Goal: Information Seeking & Learning: Compare options

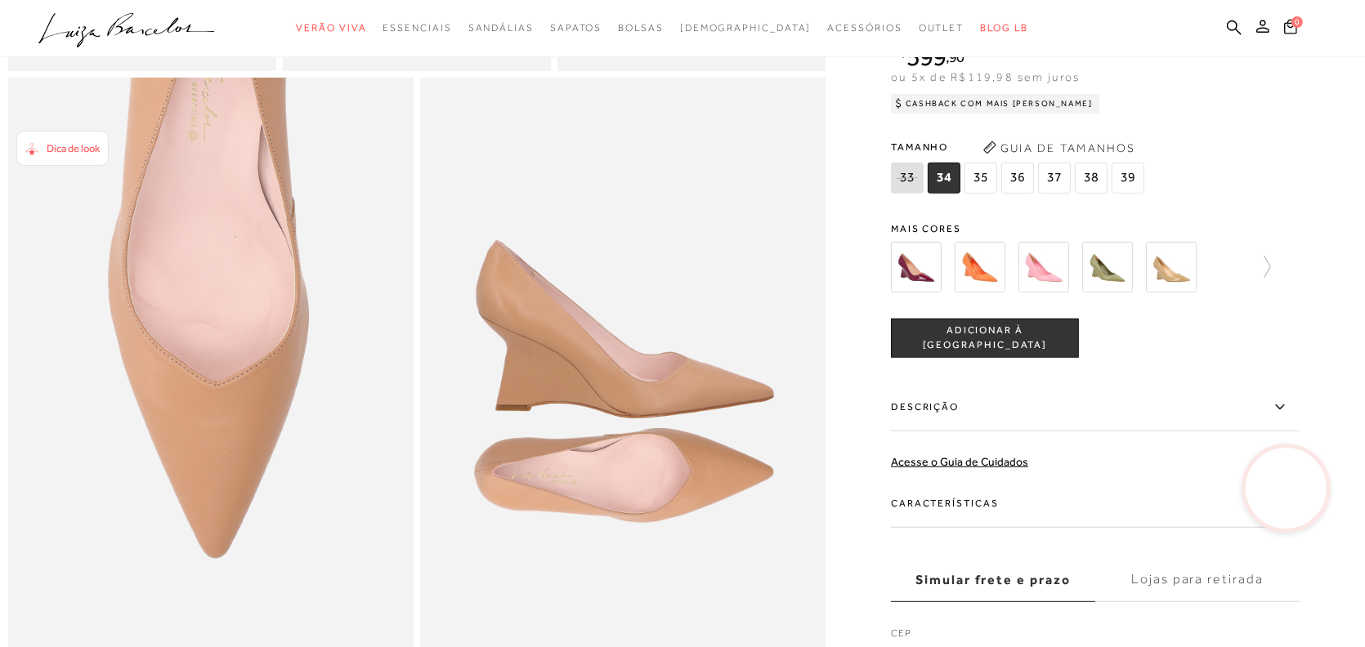
scroll to position [1063, 0]
click at [929, 292] on img at bounding box center [916, 266] width 51 height 51
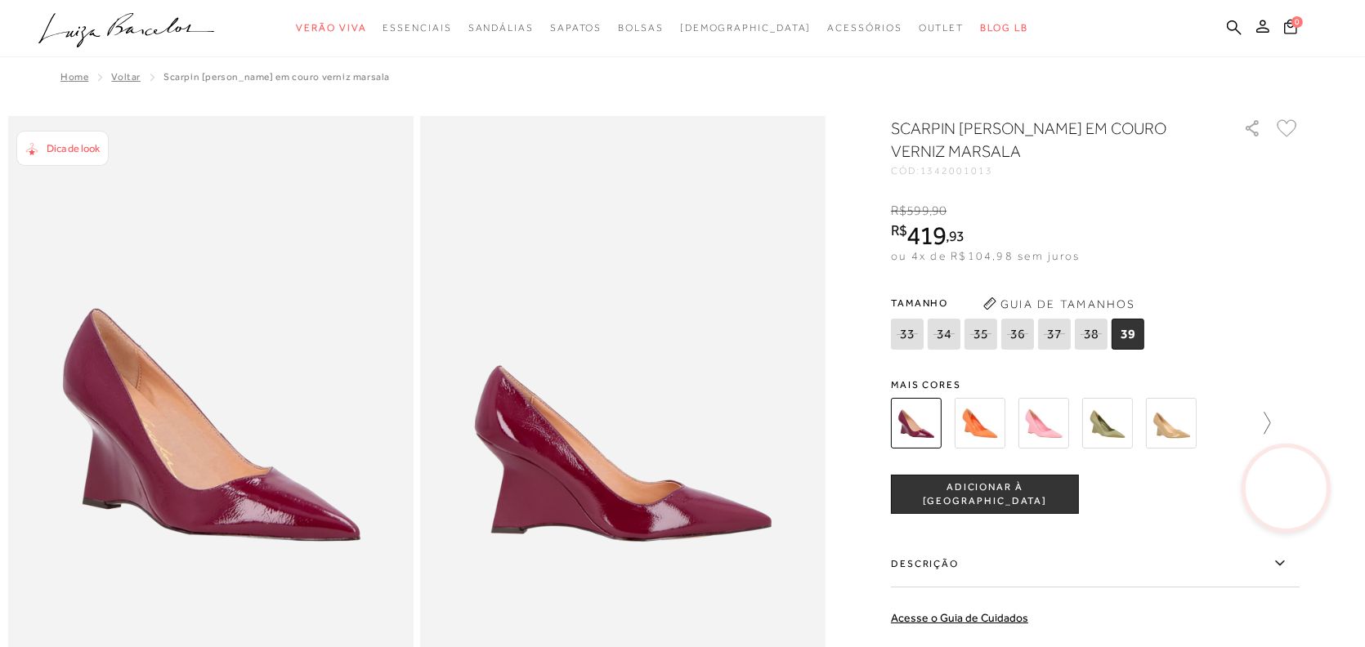
click at [1271, 419] on icon at bounding box center [1259, 423] width 23 height 23
click at [1083, 427] on img at bounding box center [1072, 423] width 51 height 51
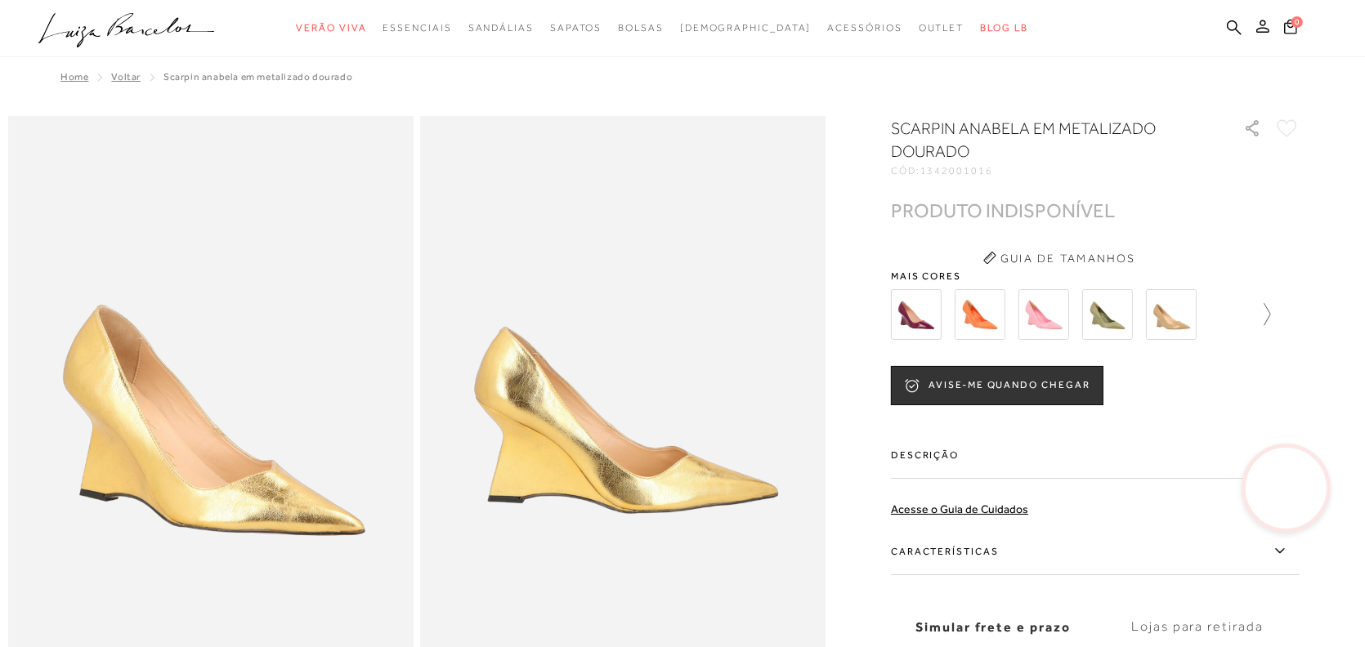
click at [1271, 311] on icon at bounding box center [1259, 314] width 23 height 23
click at [1025, 322] on img at bounding box center [1008, 314] width 51 height 51
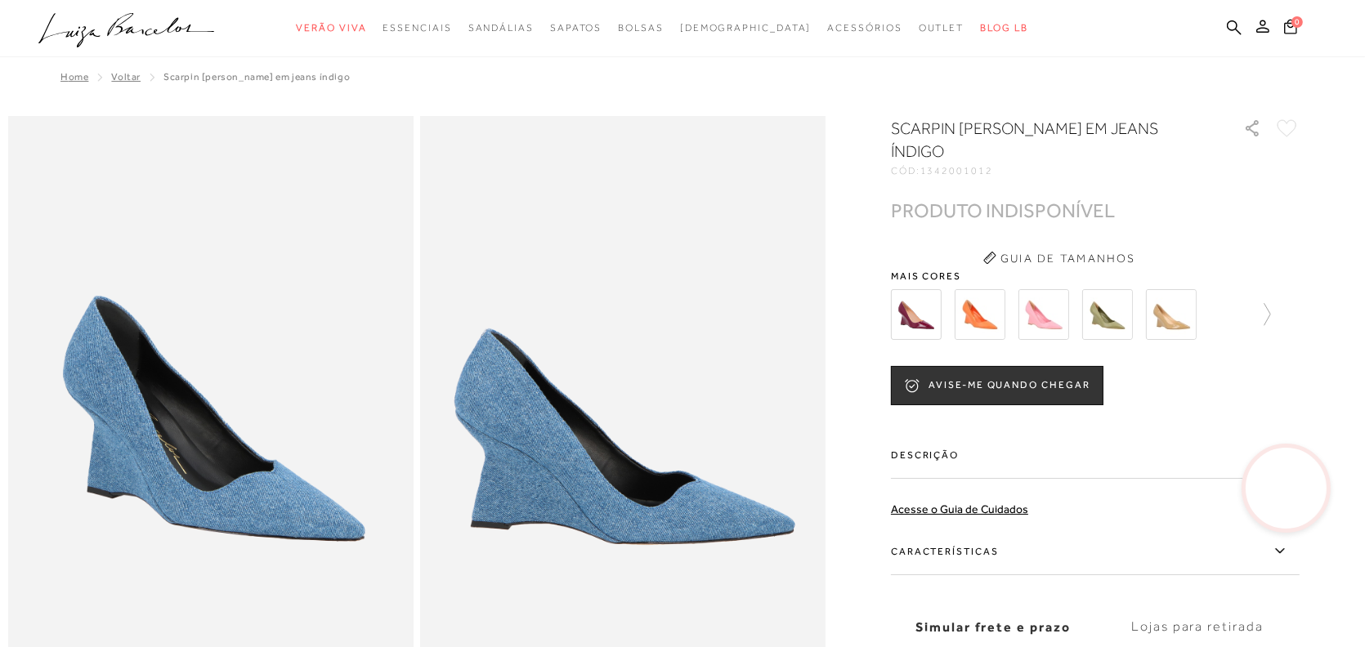
click at [1279, 287] on div at bounding box center [1095, 314] width 409 height 60
click at [1271, 303] on icon at bounding box center [1259, 314] width 23 height 23
click at [1212, 299] on img at bounding box center [1200, 314] width 51 height 51
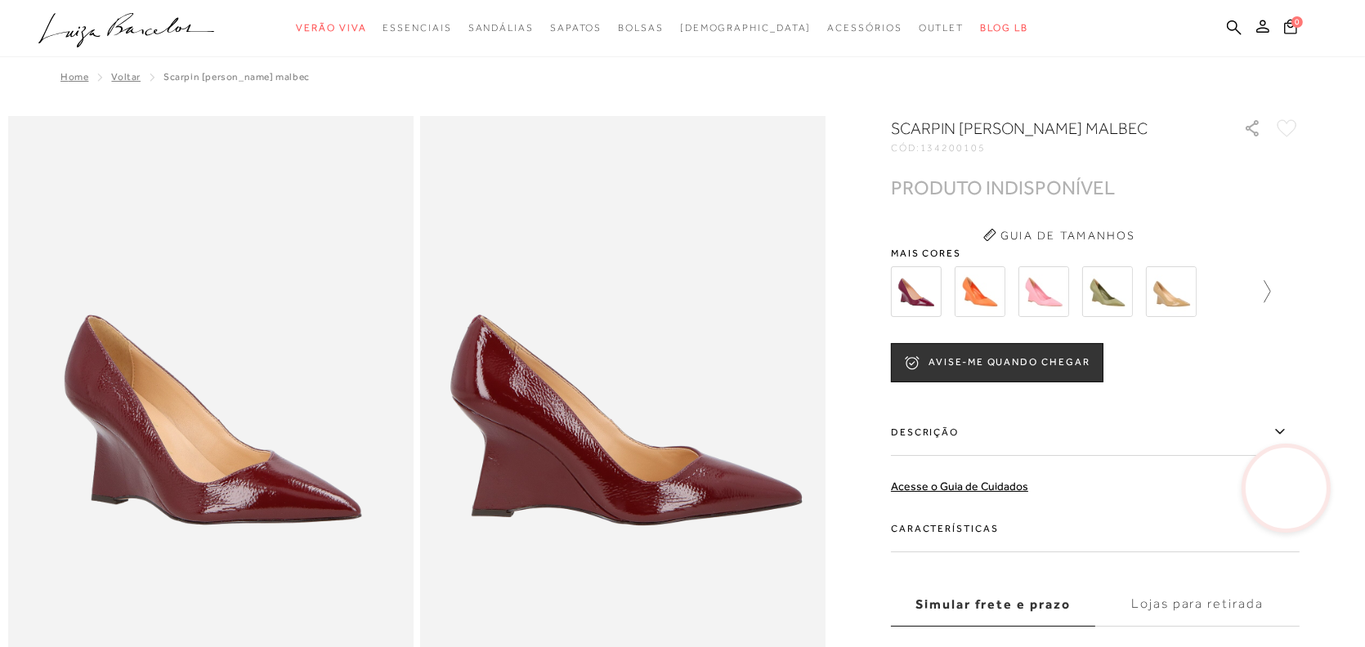
click at [1271, 286] on icon at bounding box center [1259, 291] width 23 height 23
click at [1273, 286] on div at bounding box center [1095, 292] width 409 height 60
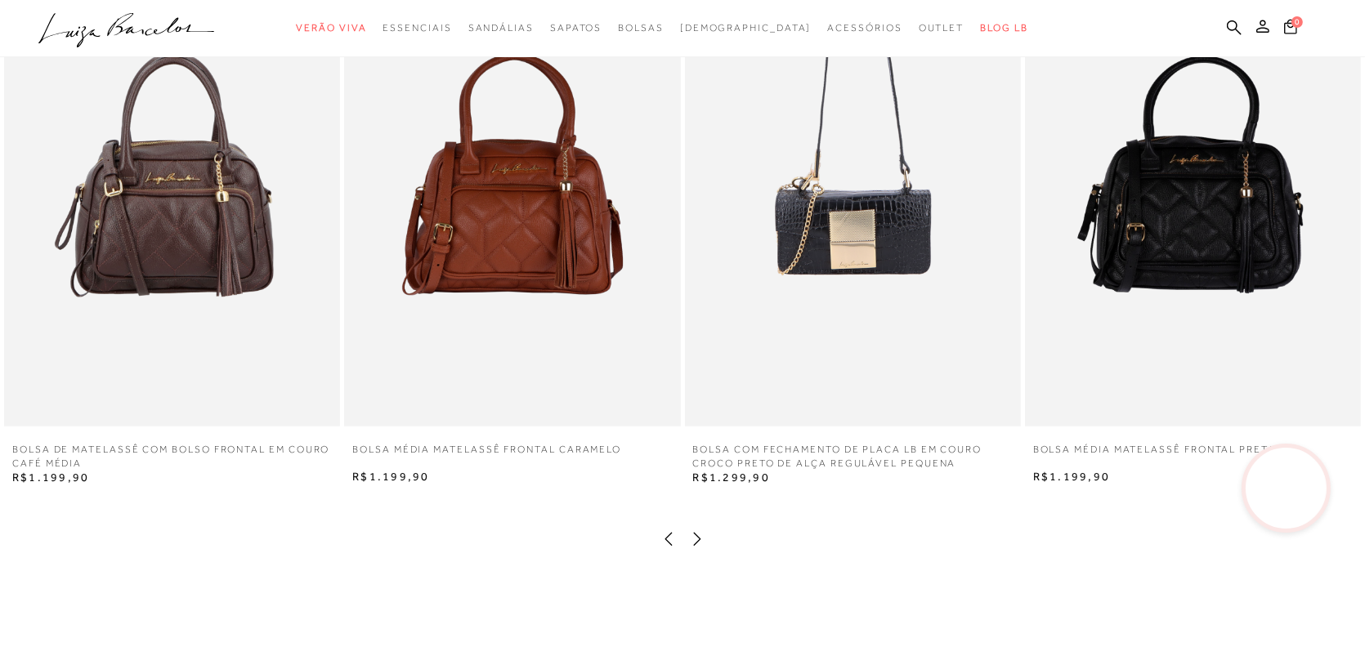
scroll to position [1717, 0]
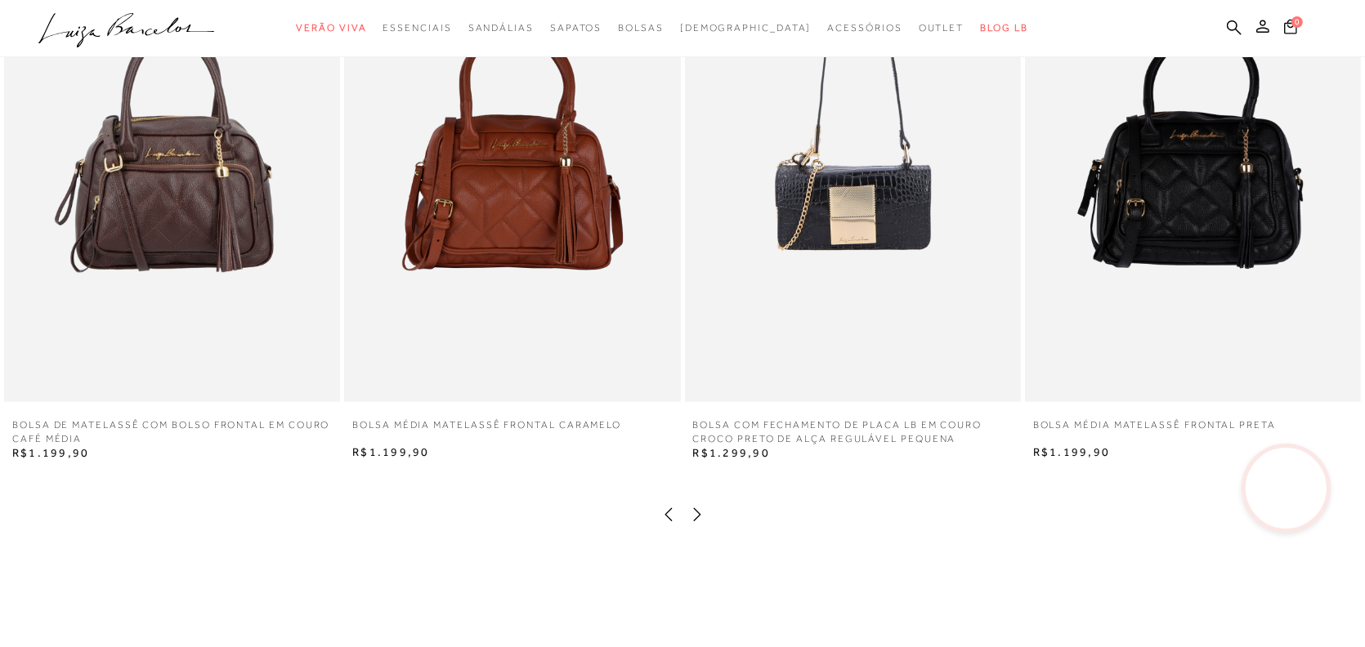
click at [700, 521] on icon at bounding box center [696, 514] width 7 height 13
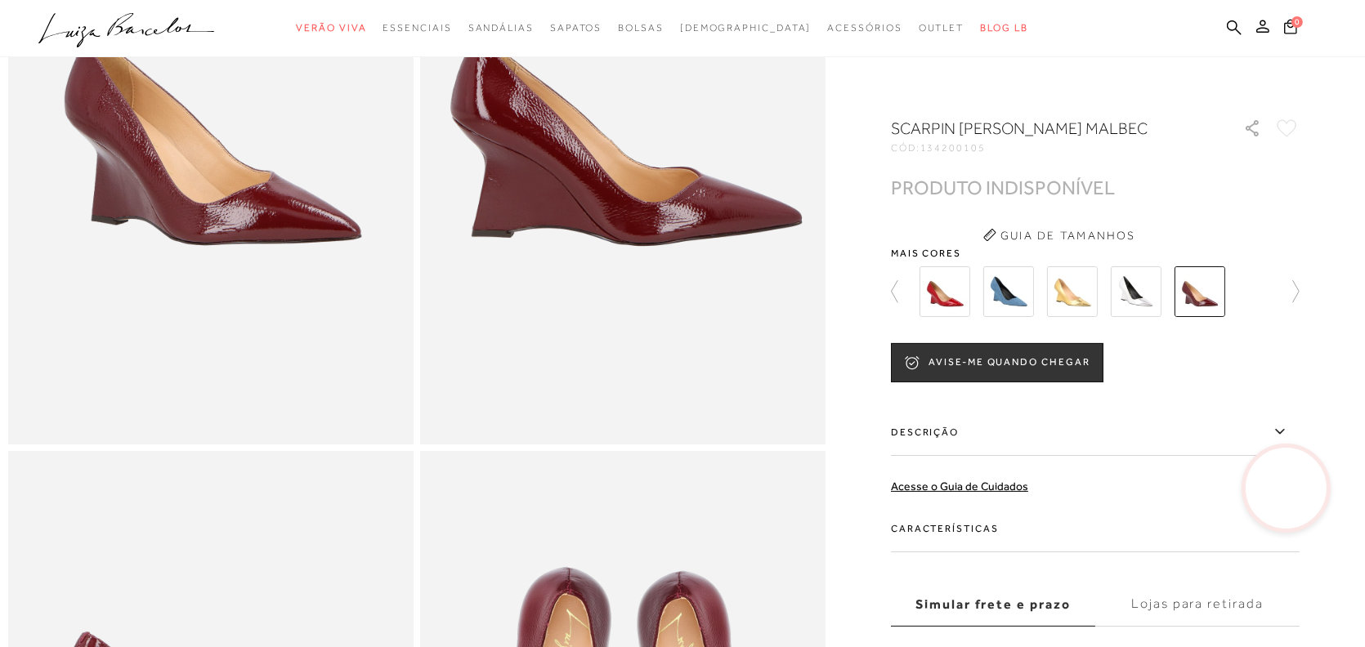
scroll to position [0, 0]
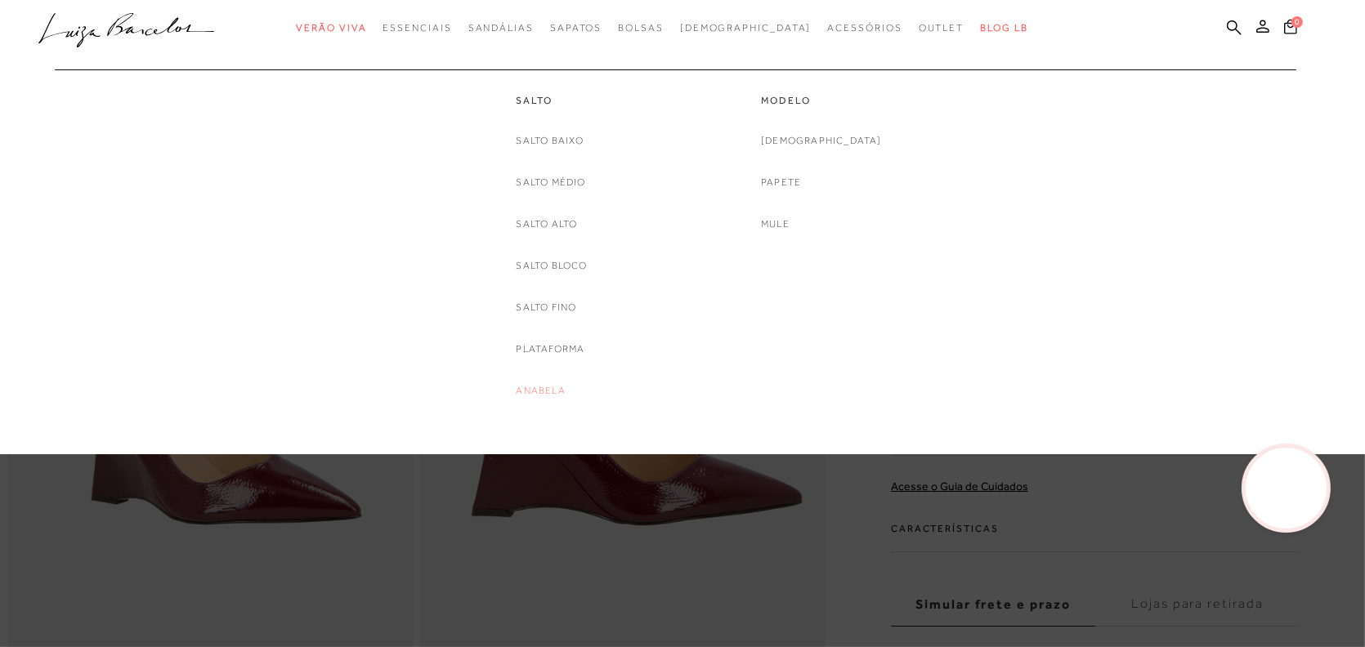
click at [532, 389] on link "Anabela" at bounding box center [540, 391] width 49 height 17
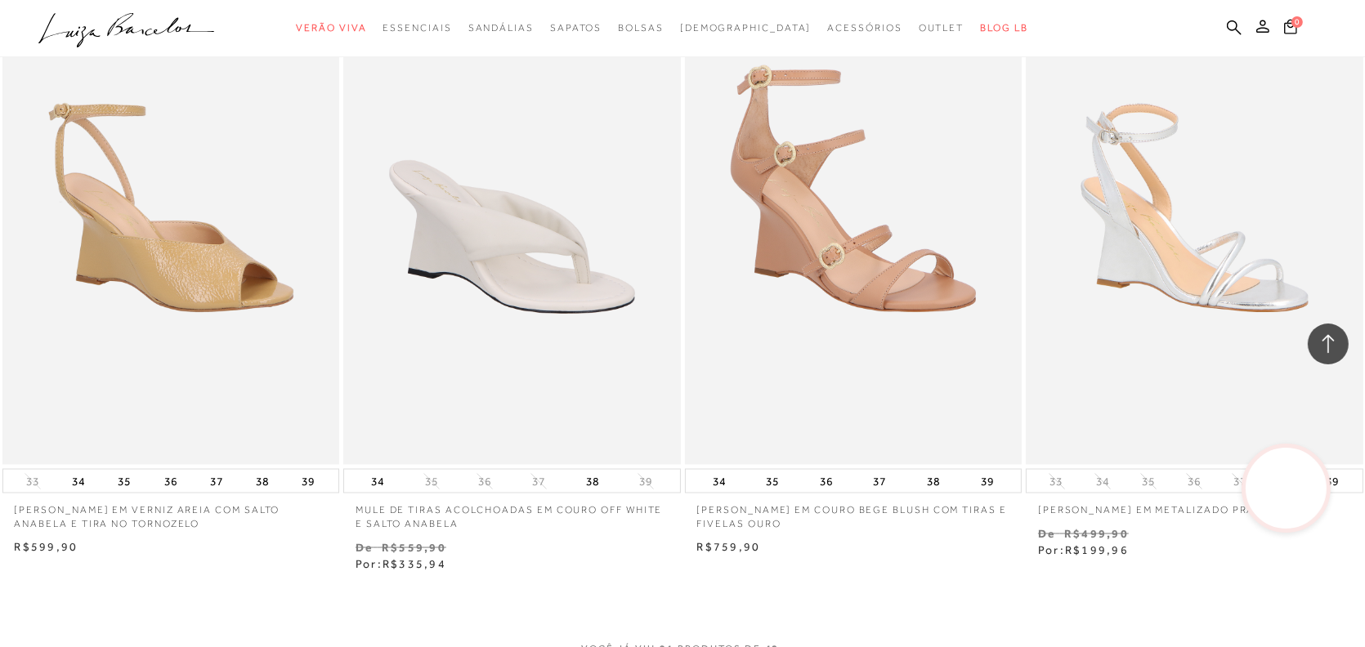
scroll to position [3515, 0]
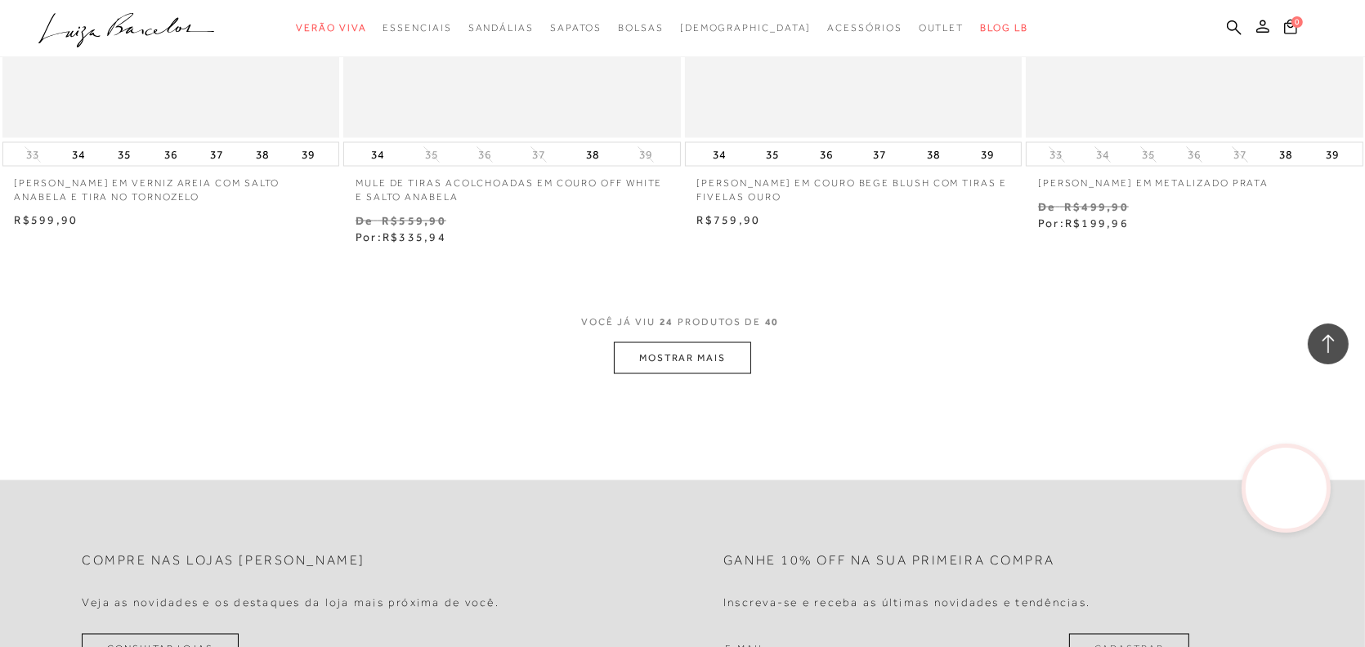
click at [711, 374] on button "MOSTRAR MAIS" at bounding box center [682, 358] width 137 height 32
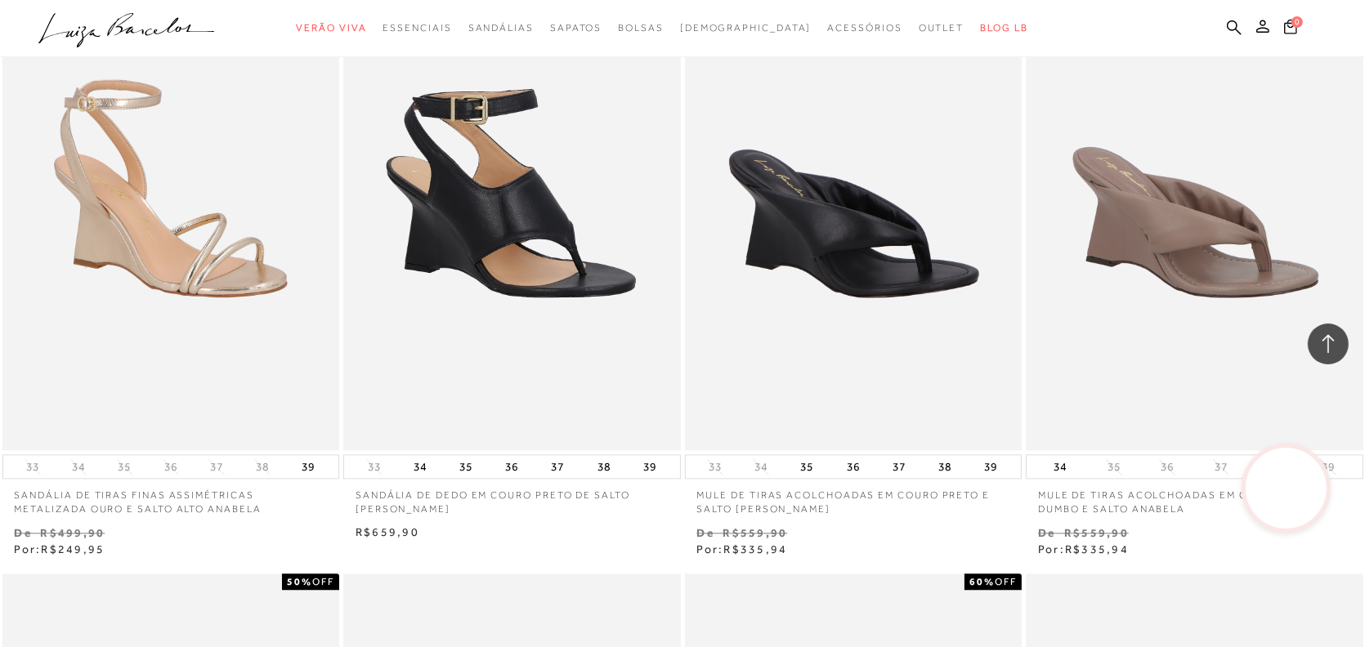
scroll to position [4414, 0]
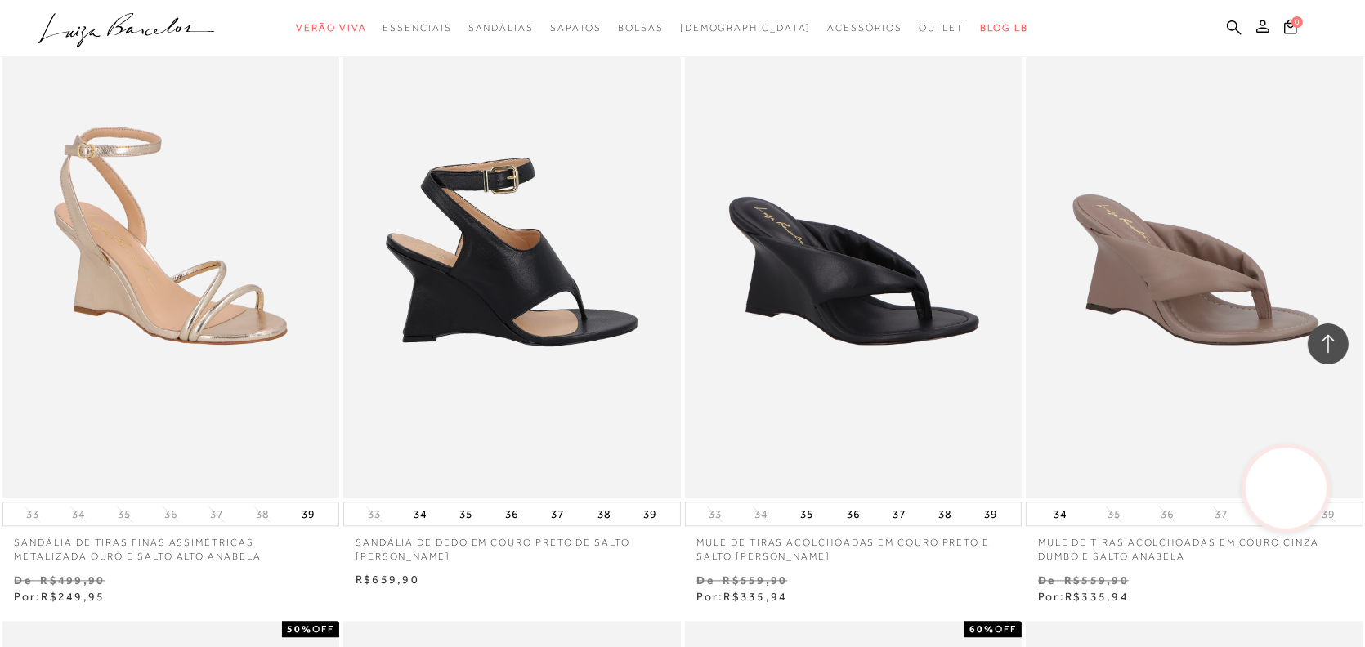
click at [527, 295] on img at bounding box center [513, 245] width 336 height 506
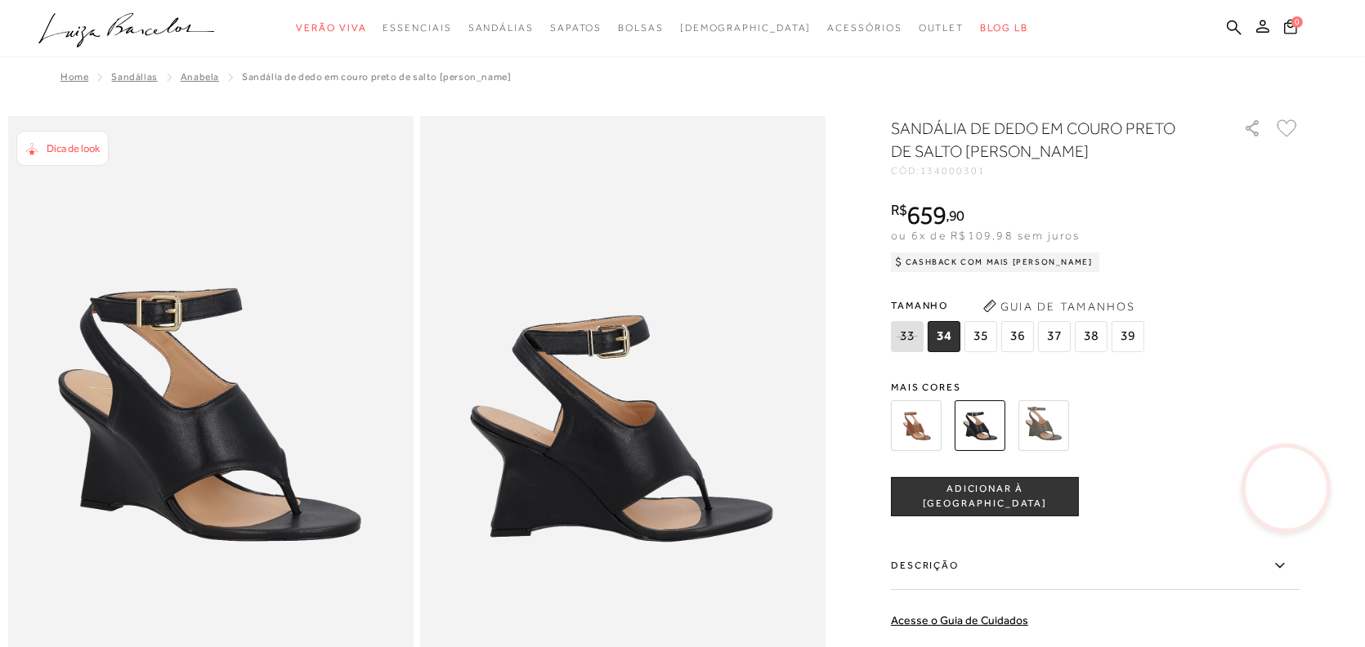
click at [1046, 421] on img at bounding box center [1043, 426] width 51 height 51
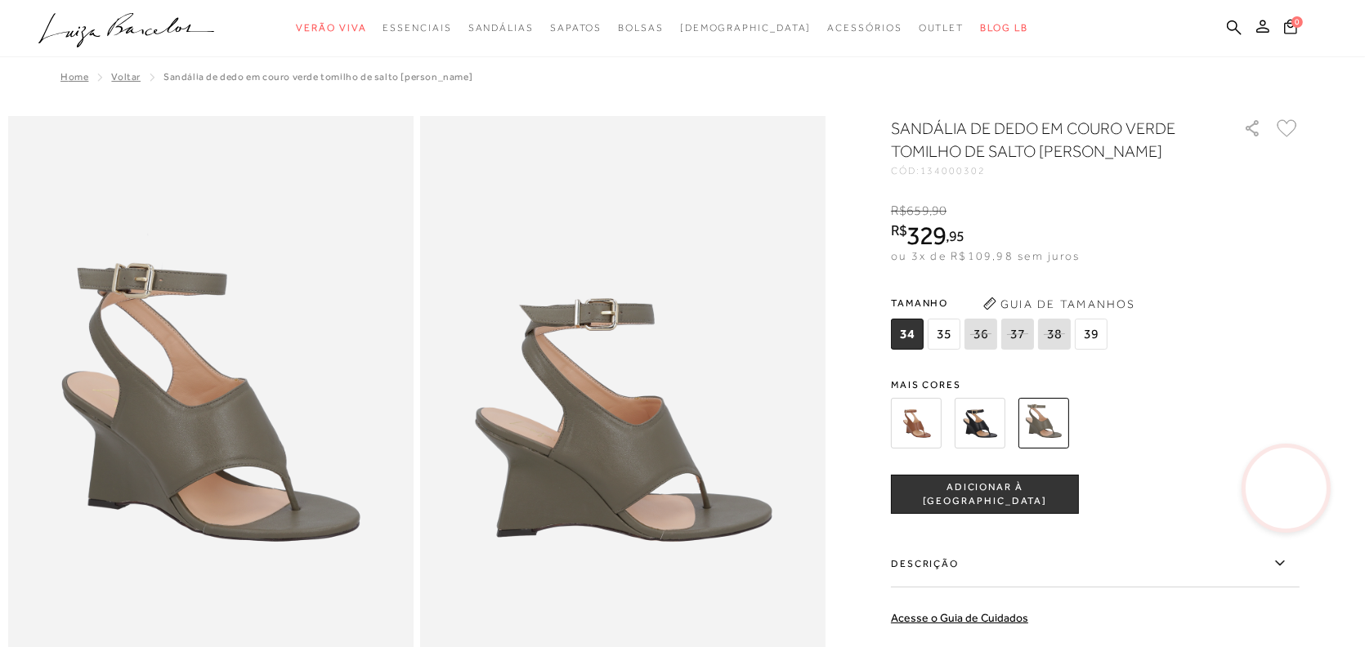
click at [922, 424] on img at bounding box center [916, 423] width 51 height 51
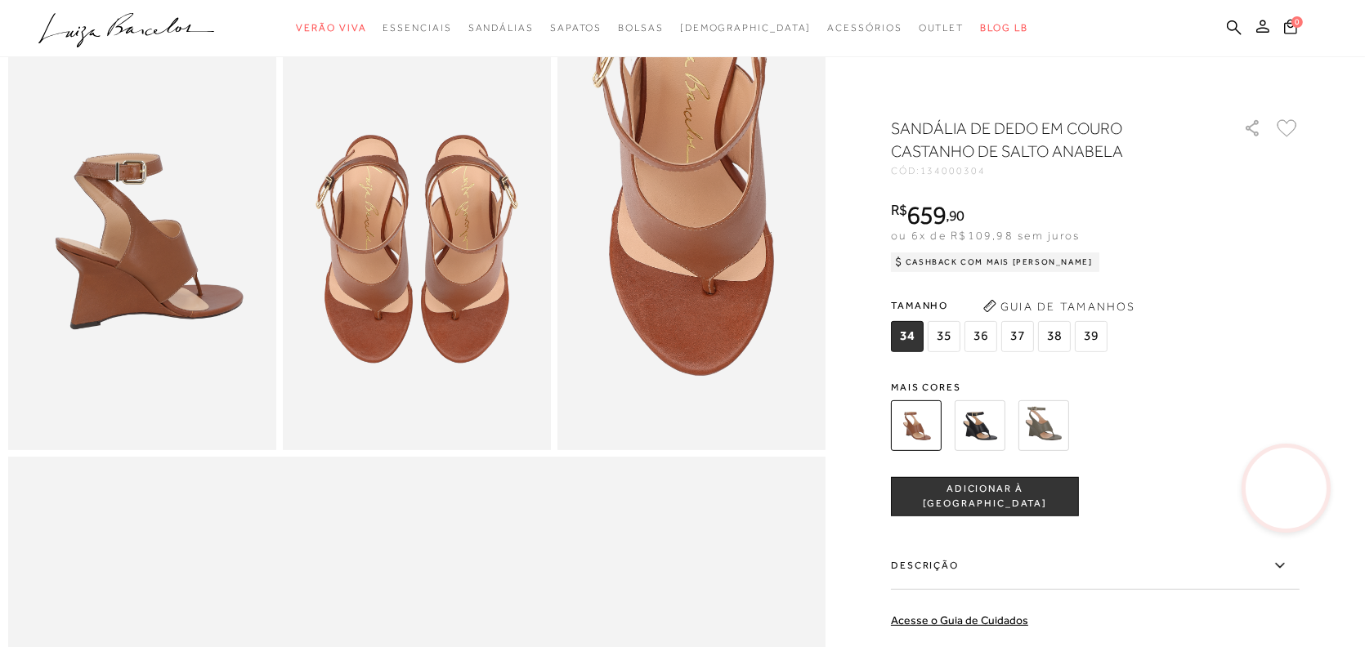
scroll to position [654, 0]
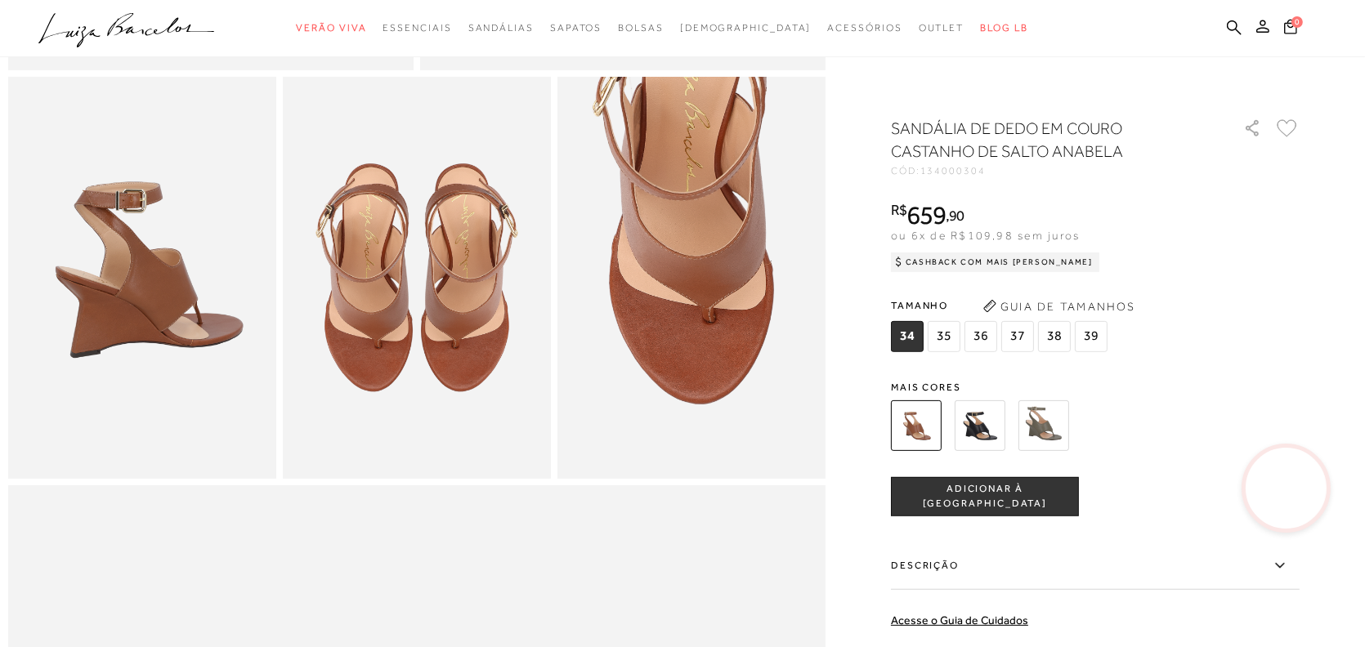
click at [1284, 563] on icon at bounding box center [1279, 565] width 9 height 5
click at [0, 0] on input "Descrição" at bounding box center [0, 0] width 0 height 0
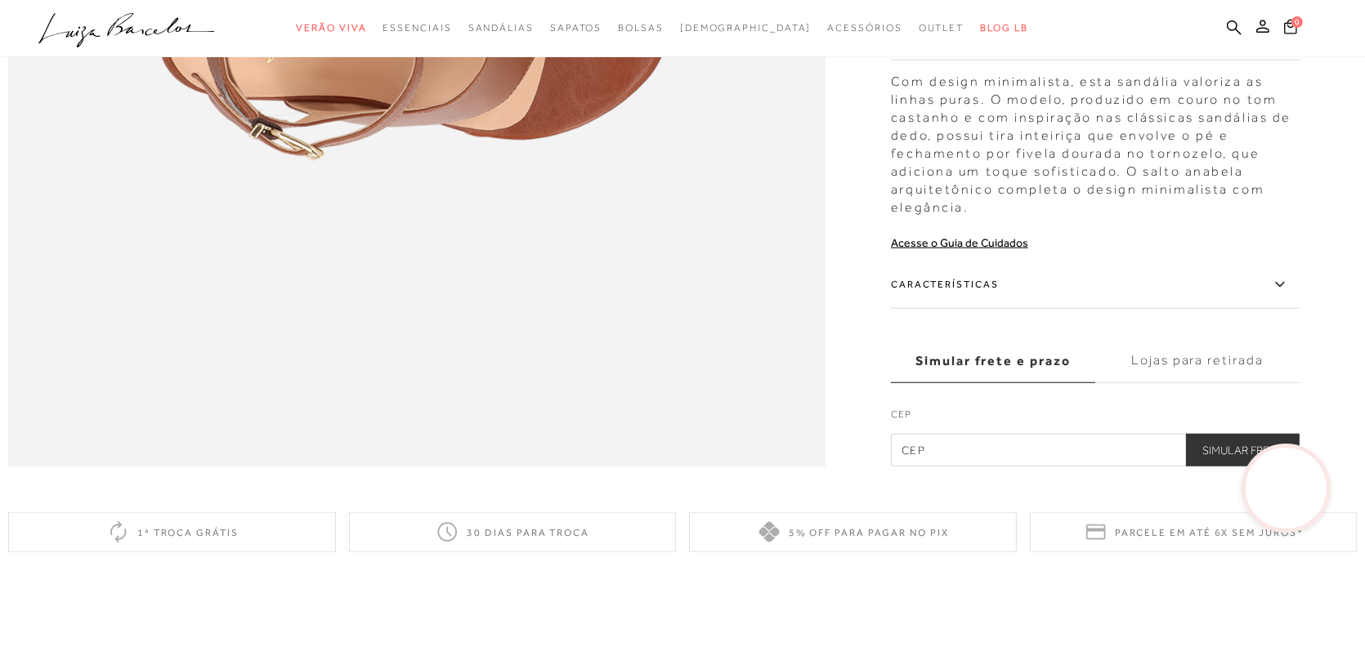
scroll to position [1798, 0]
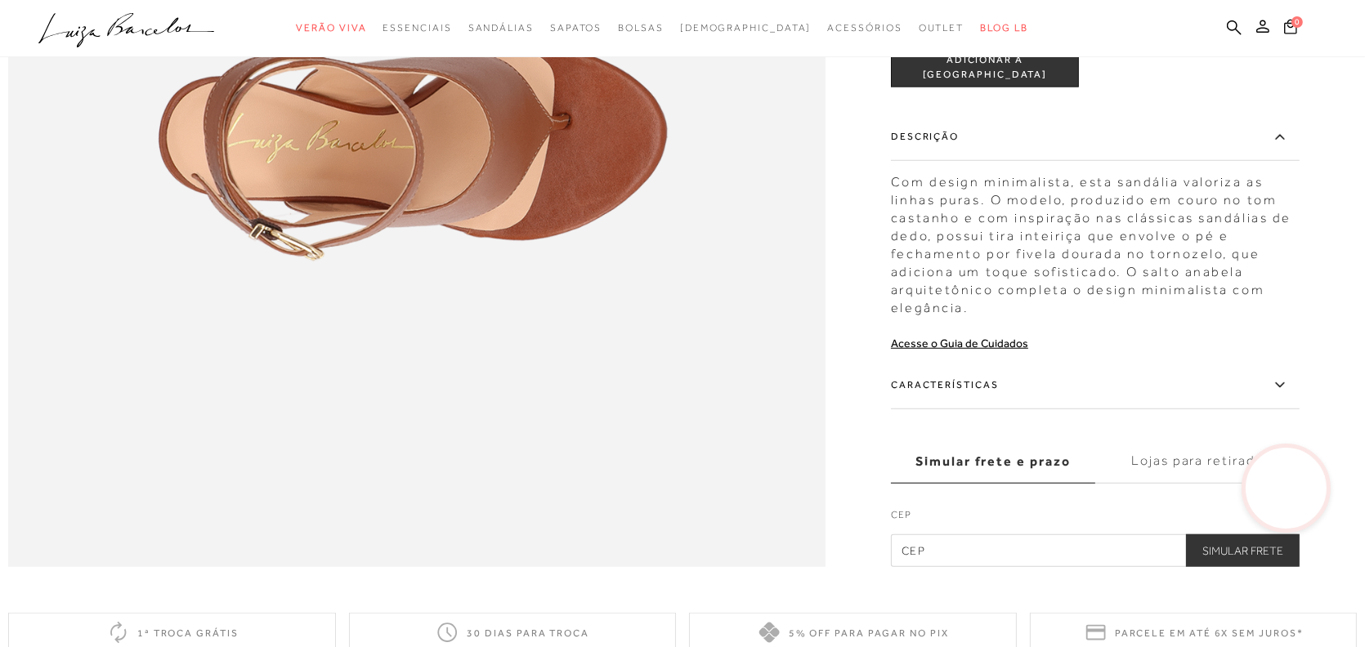
click at [951, 410] on label "Características" at bounding box center [1095, 385] width 409 height 47
click at [0, 0] on input "Características" at bounding box center [0, 0] width 0 height 0
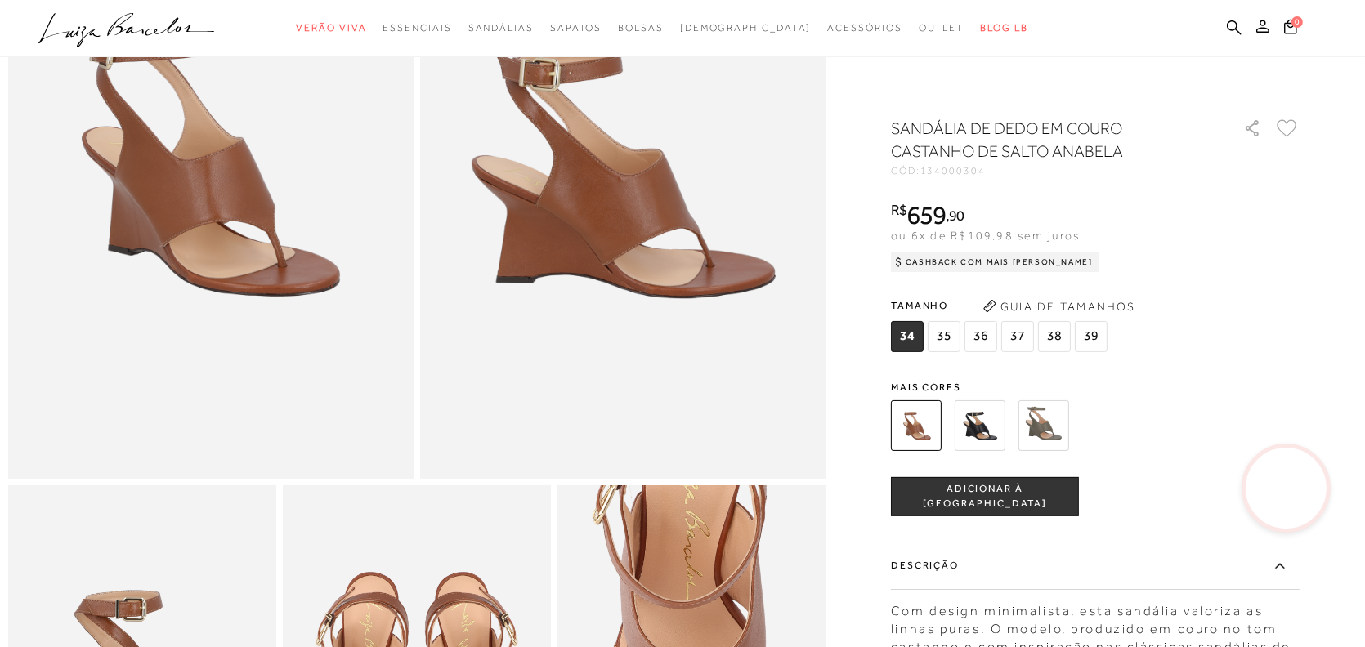
scroll to position [0, 0]
